Goal: Transaction & Acquisition: Obtain resource

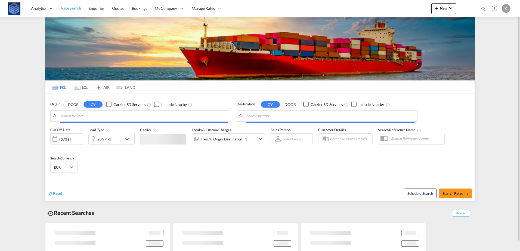
type input "[GEOGRAPHIC_DATA], [GEOGRAPHIC_DATA]"
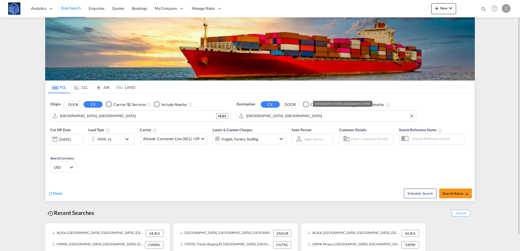
click at [278, 114] on input "[GEOGRAPHIC_DATA], [GEOGRAPHIC_DATA]" at bounding box center [330, 116] width 168 height 8
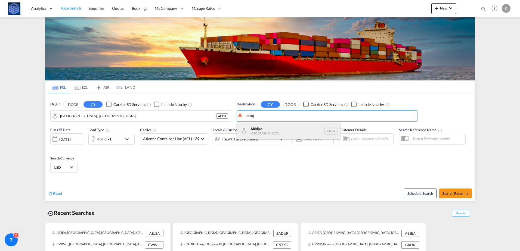
click at [265, 130] on div "Abidj an [GEOGRAPHIC_DATA] CIABJ" at bounding box center [288, 131] width 103 height 16
type input "[GEOGRAPHIC_DATA], CIABJ"
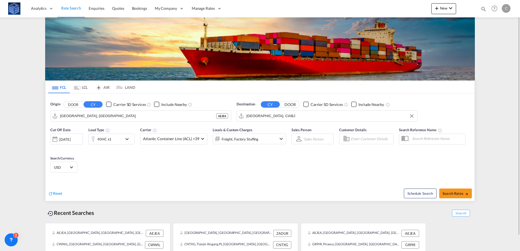
click at [124, 138] on md-icon "icon-chevron-down" at bounding box center [128, 139] width 9 height 7
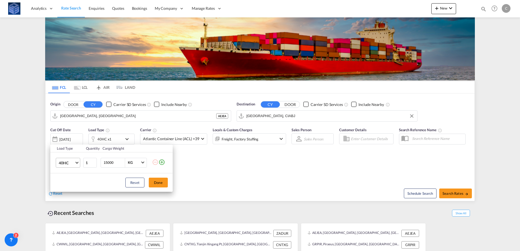
click at [69, 162] on span "40HC" at bounding box center [67, 162] width 16 height 5
click at [72, 135] on md-option "20GP" at bounding box center [72, 136] width 37 height 13
click at [155, 180] on button "Done" at bounding box center [158, 183] width 19 height 10
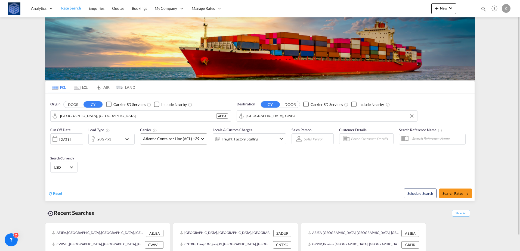
click at [180, 139] on span "Atlantic Container Line (ACL) +39" at bounding box center [171, 138] width 56 height 5
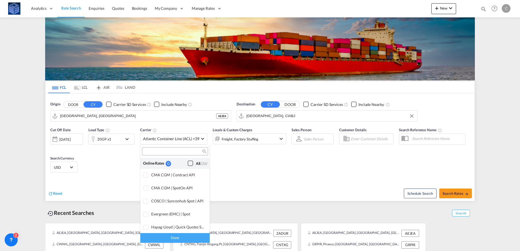
click at [179, 162] on div "Online Rates 0 All (26)" at bounding box center [174, 163] width 69 height 11
click at [190, 162] on div "Checkbox No Ink" at bounding box center [190, 163] width 5 height 5
click at [183, 240] on div "Done" at bounding box center [174, 238] width 69 height 10
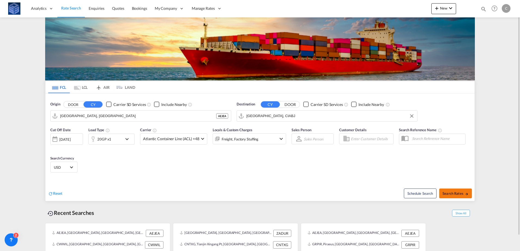
click at [446, 193] on span "Search Rates" at bounding box center [455, 193] width 26 height 4
type input "AEJEA to CIABJ / [DATE]"
